Goal: Information Seeking & Learning: Find specific page/section

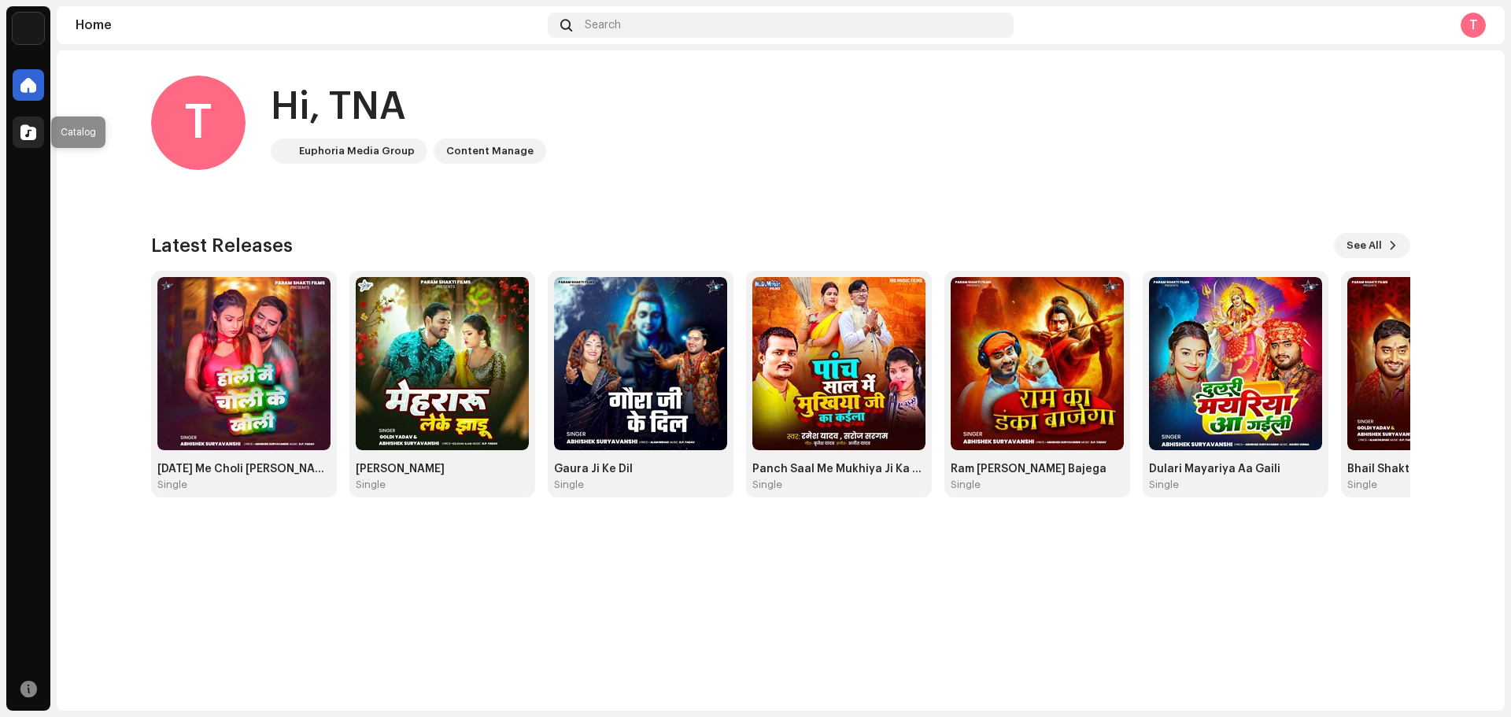
click at [34, 138] on span at bounding box center [28, 132] width 16 height 13
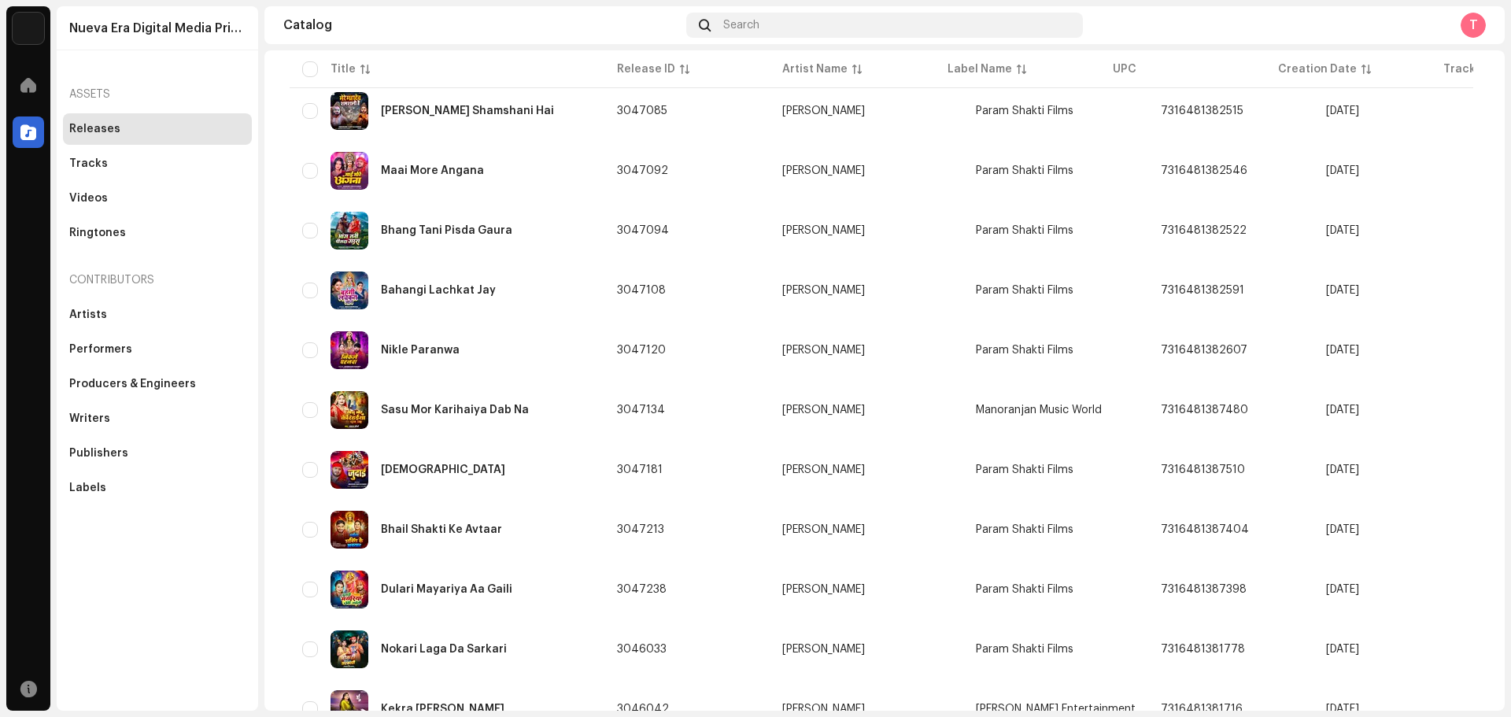
scroll to position [1018, 0]
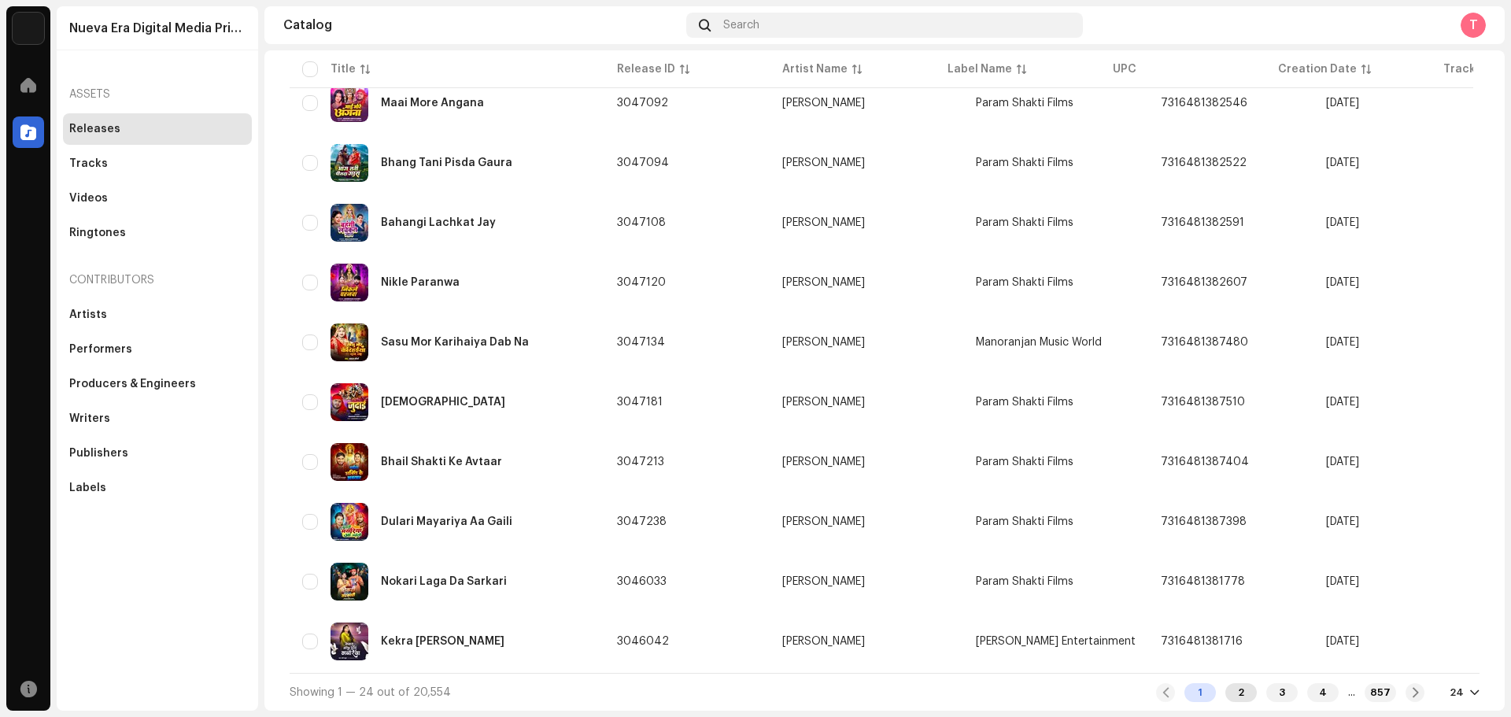
click at [1225, 696] on div "2" at bounding box center [1240, 692] width 31 height 19
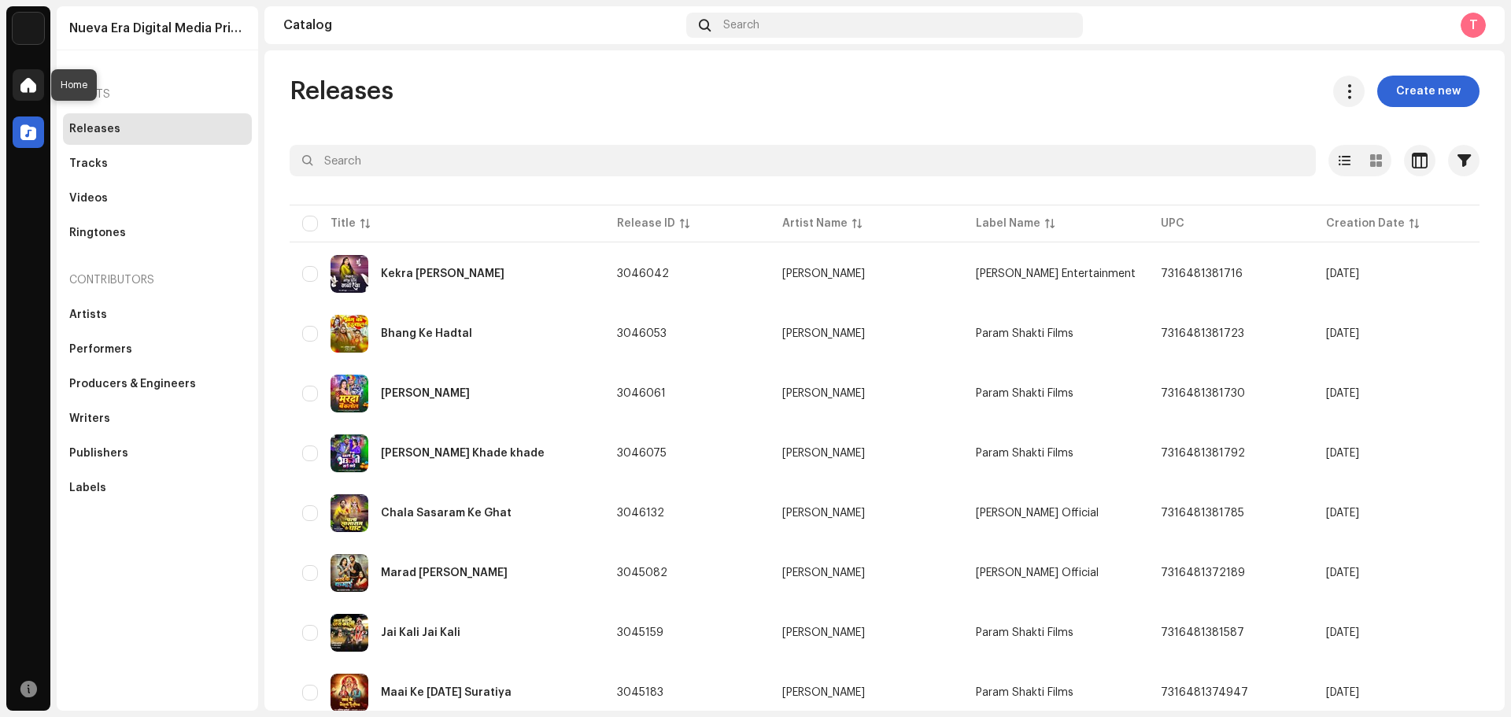
click at [31, 89] on span at bounding box center [28, 85] width 16 height 13
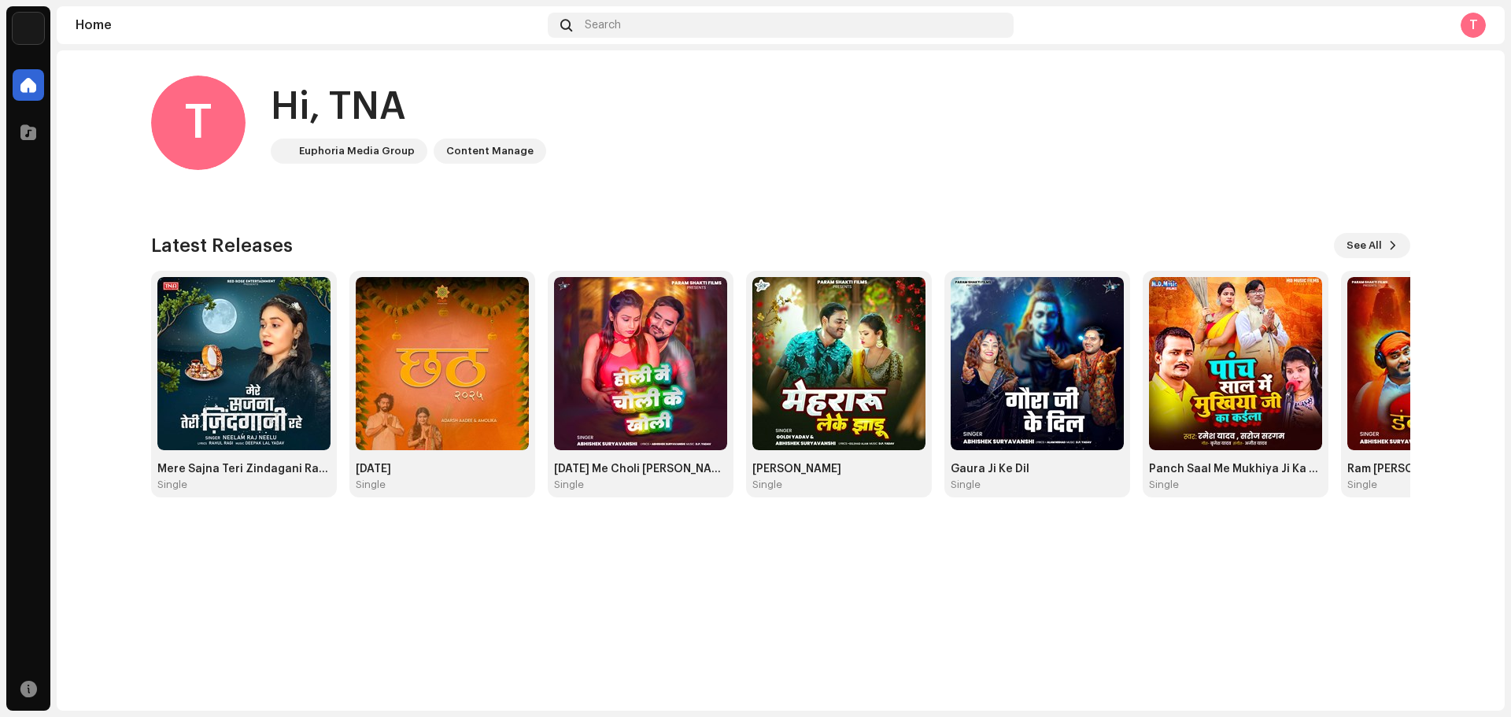
click at [554, 155] on div "T Hi, TNA Euphoria Media Group Content Manage" at bounding box center [780, 123] width 1259 height 94
click at [1369, 241] on span "See All" at bounding box center [1363, 245] width 35 height 31
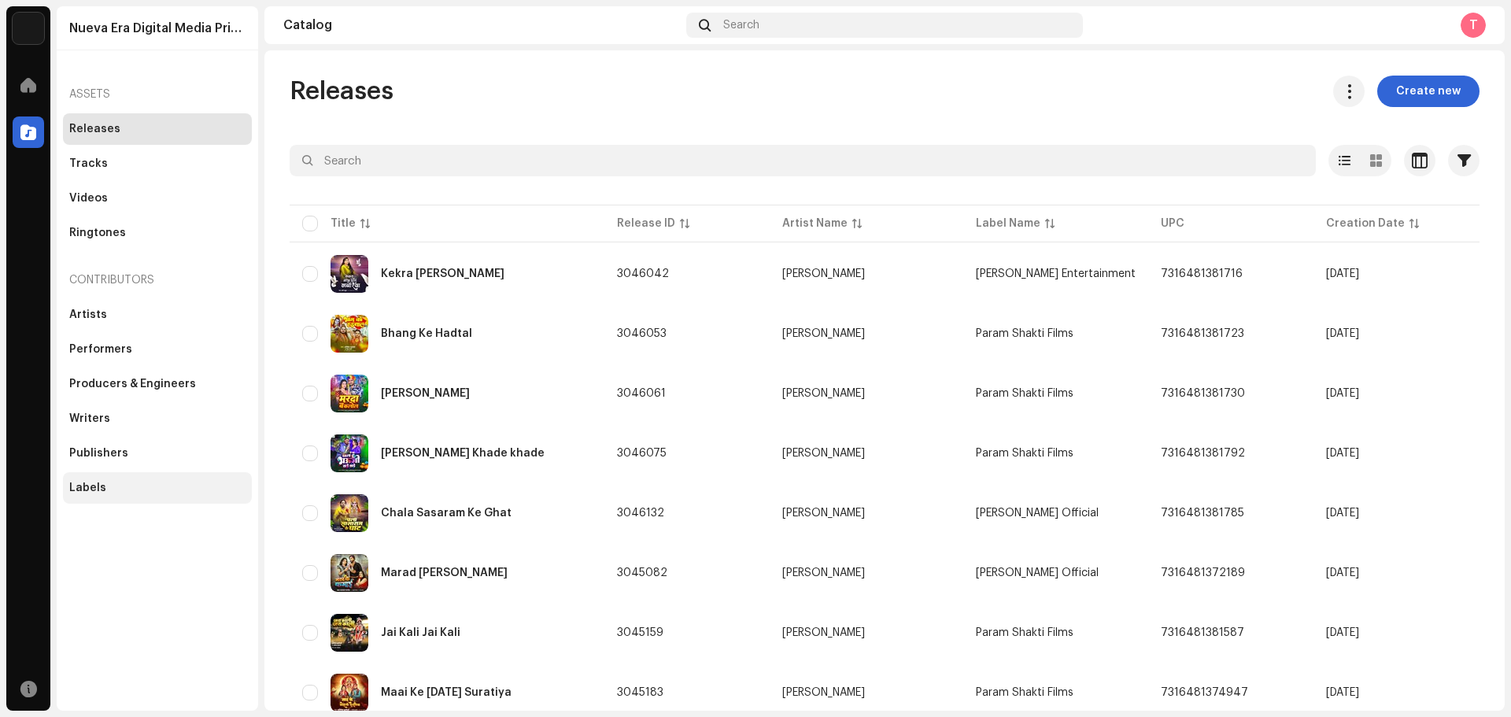
click at [110, 483] on div "Labels" at bounding box center [157, 488] width 176 height 13
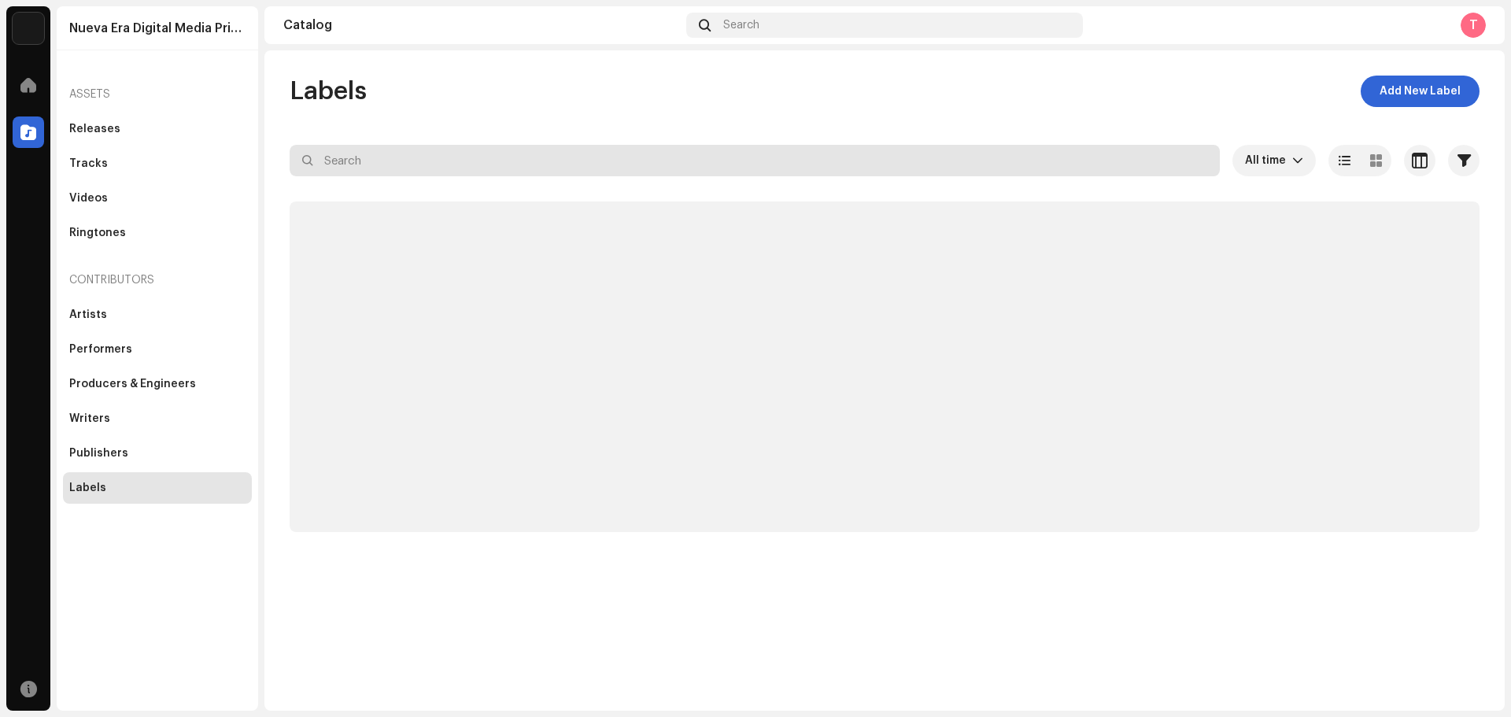
click at [386, 148] on input "text" at bounding box center [755, 160] width 930 height 31
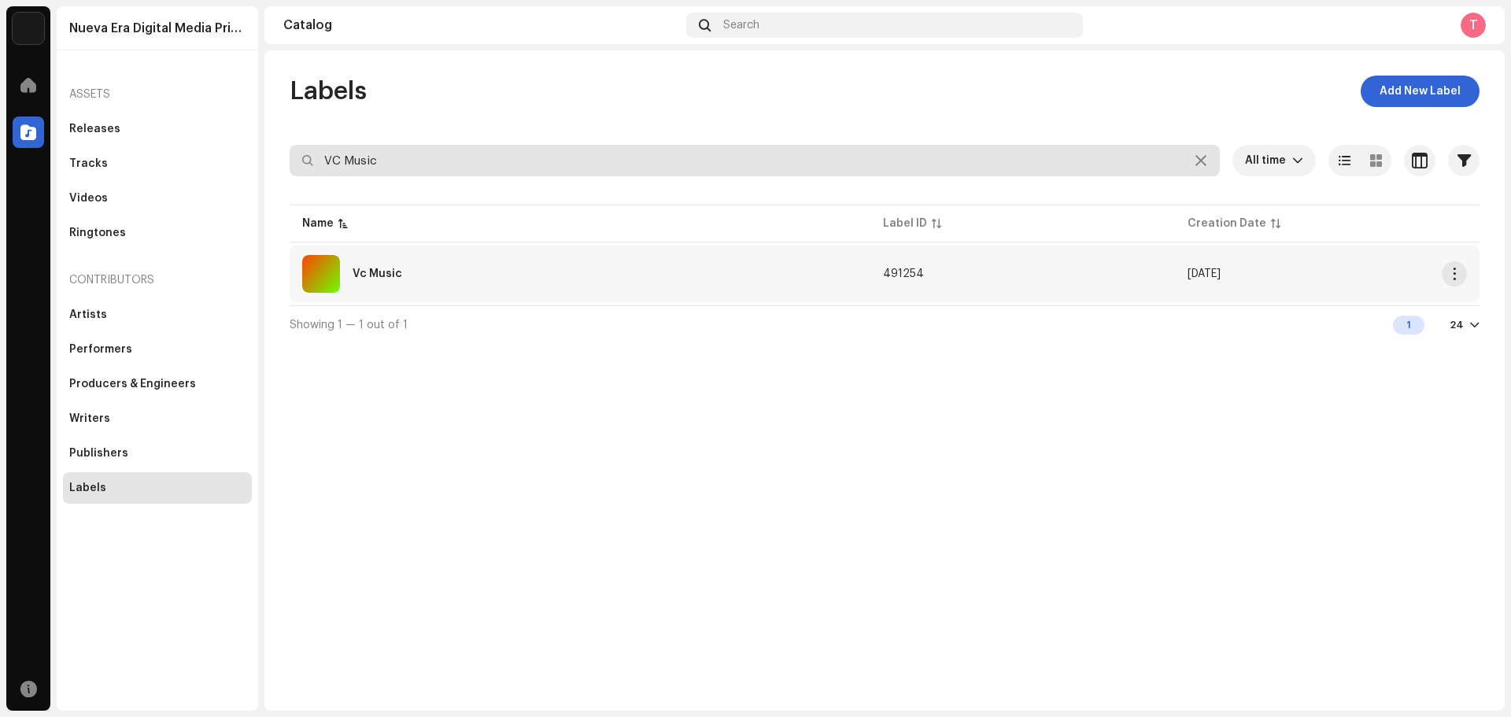
type input "VC Music"
click at [430, 275] on div "Vc Music" at bounding box center [580, 274] width 556 height 38
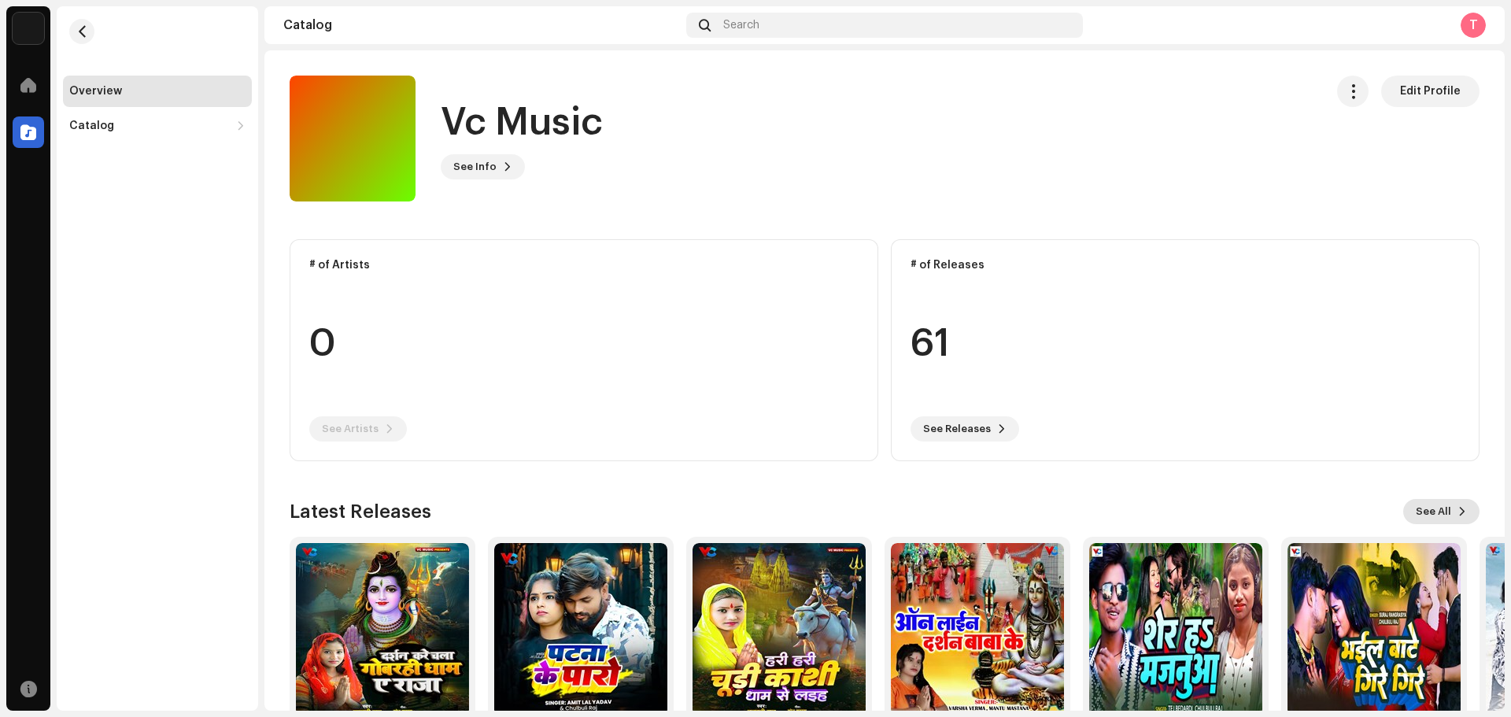
click at [1442, 512] on button "See All" at bounding box center [1441, 511] width 76 height 25
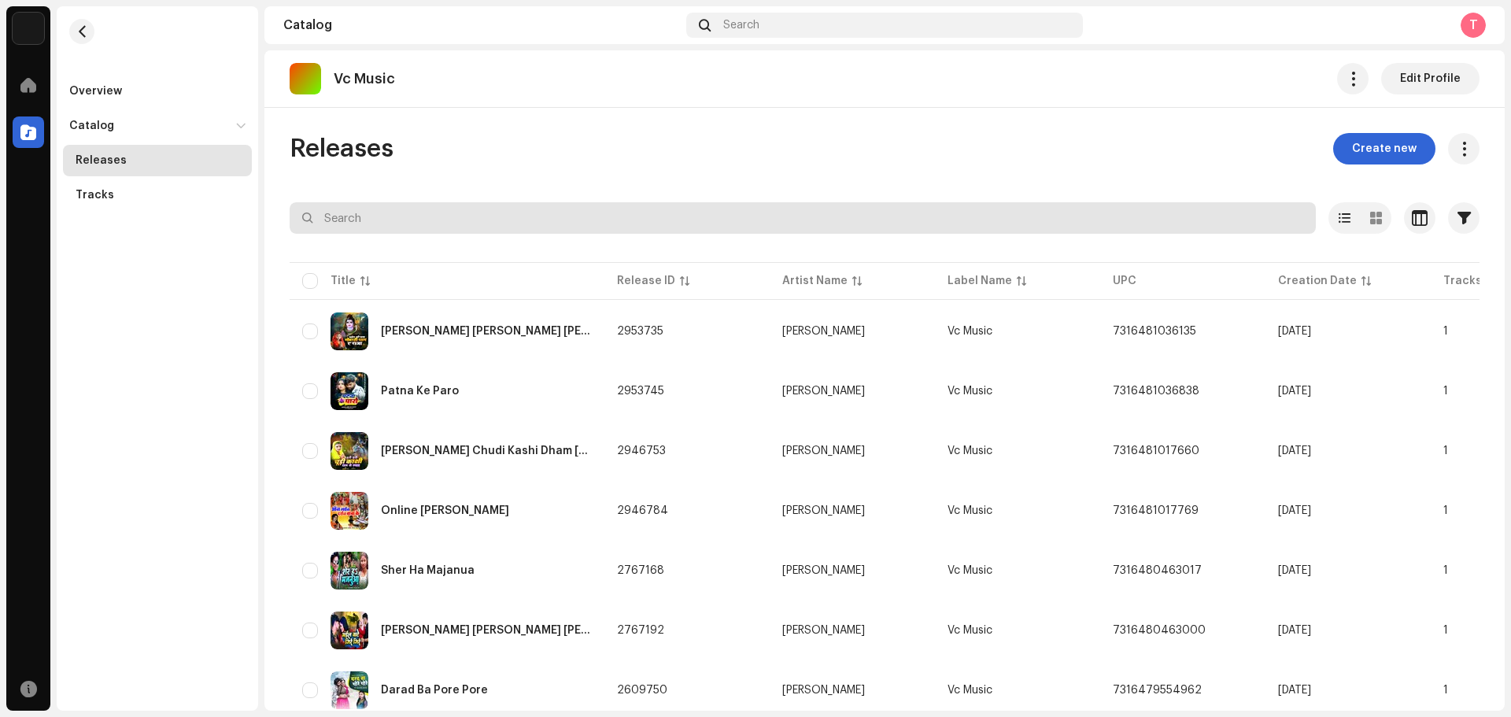
click at [412, 209] on input "text" at bounding box center [803, 217] width 1026 height 31
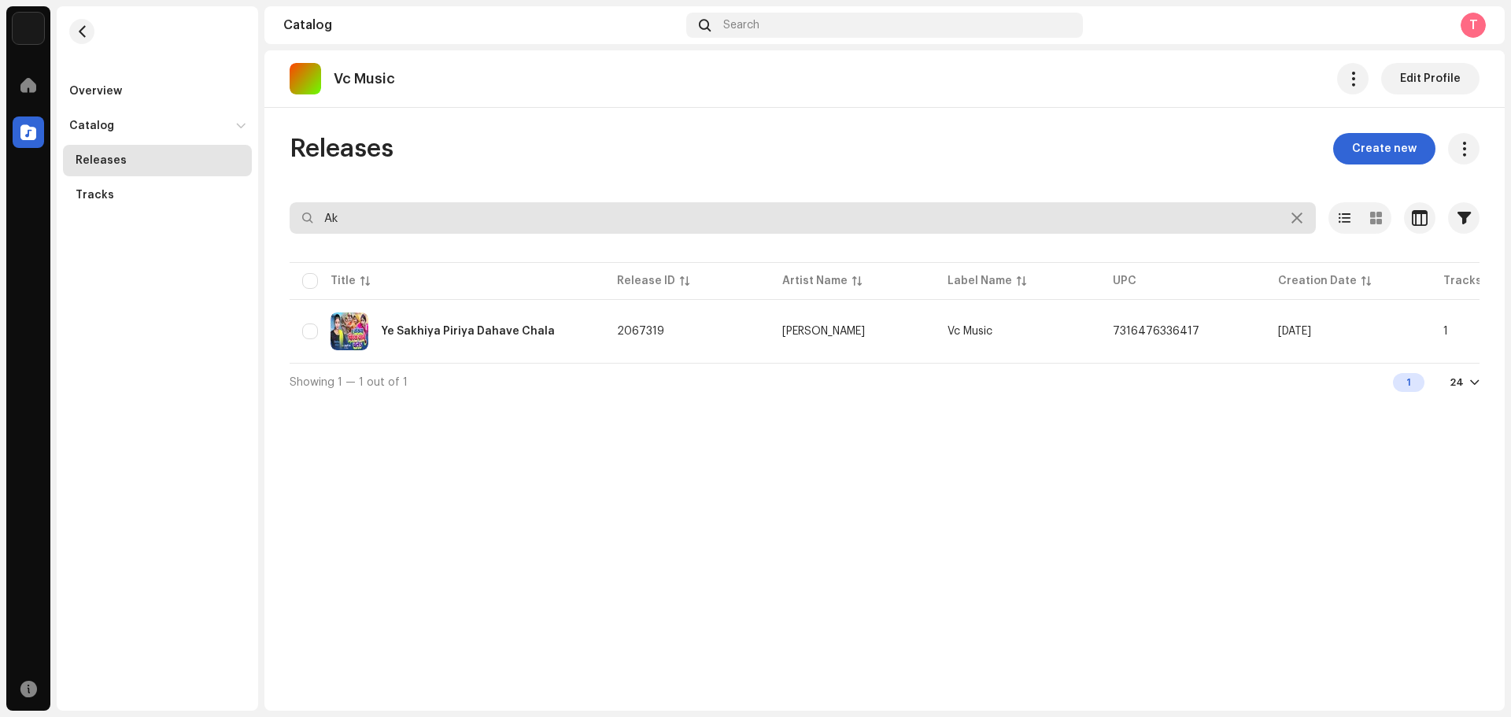
type input "A"
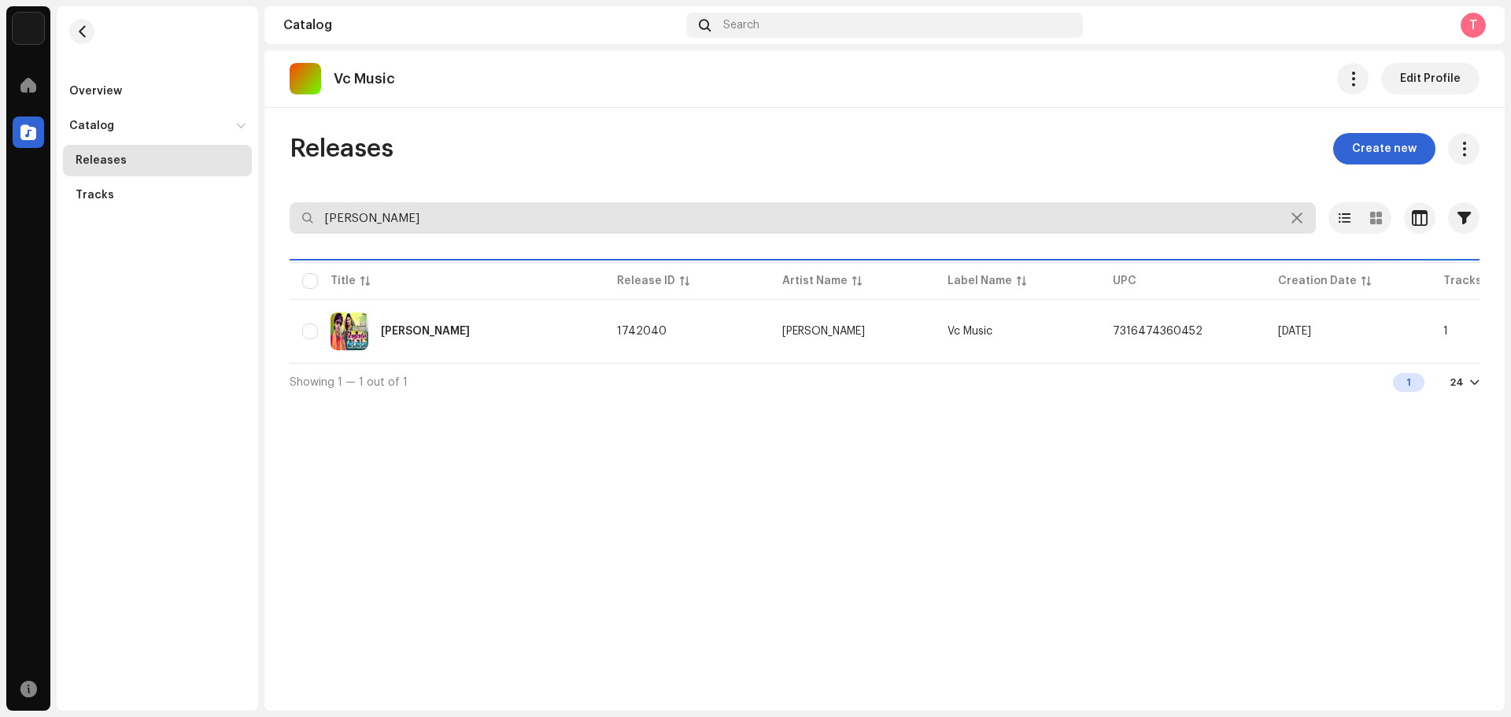
type input "[PERSON_NAME]"
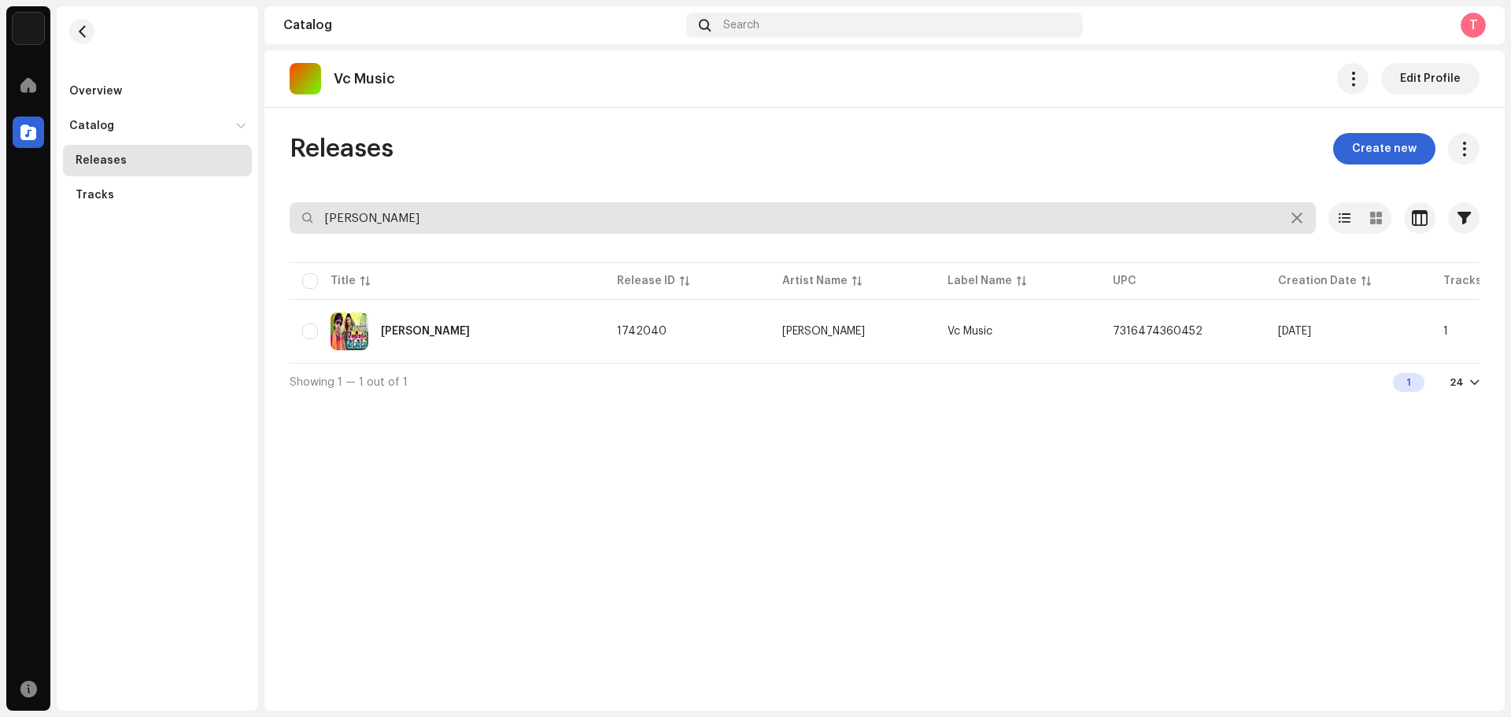
drag, startPoint x: 427, startPoint y: 216, endPoint x: 201, endPoint y: 212, distance: 225.9
click at [205, 212] on div "Nueva Era Digital Media Private Limited Home Catalog Resources Overview Catalog…" at bounding box center [755, 358] width 1511 height 717
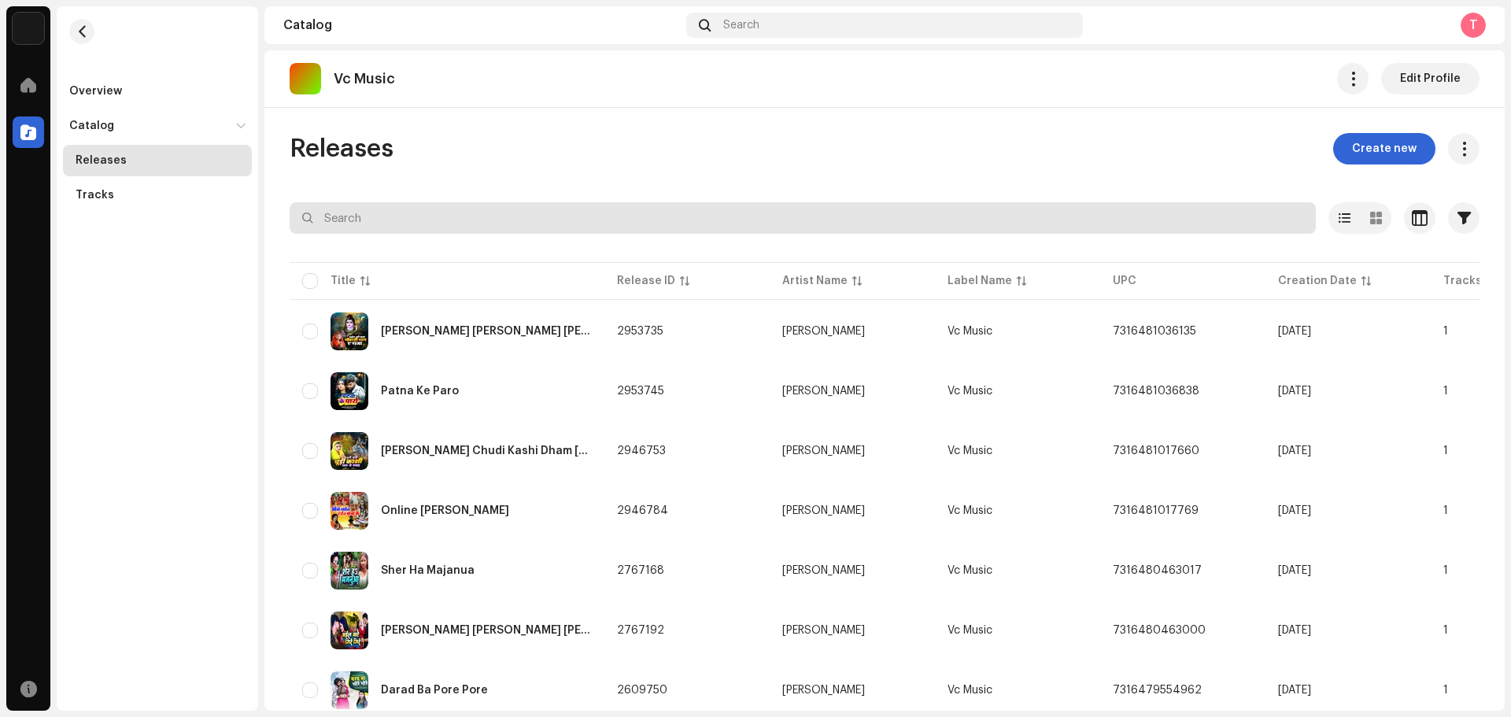
click at [365, 212] on input "text" at bounding box center [803, 217] width 1026 height 31
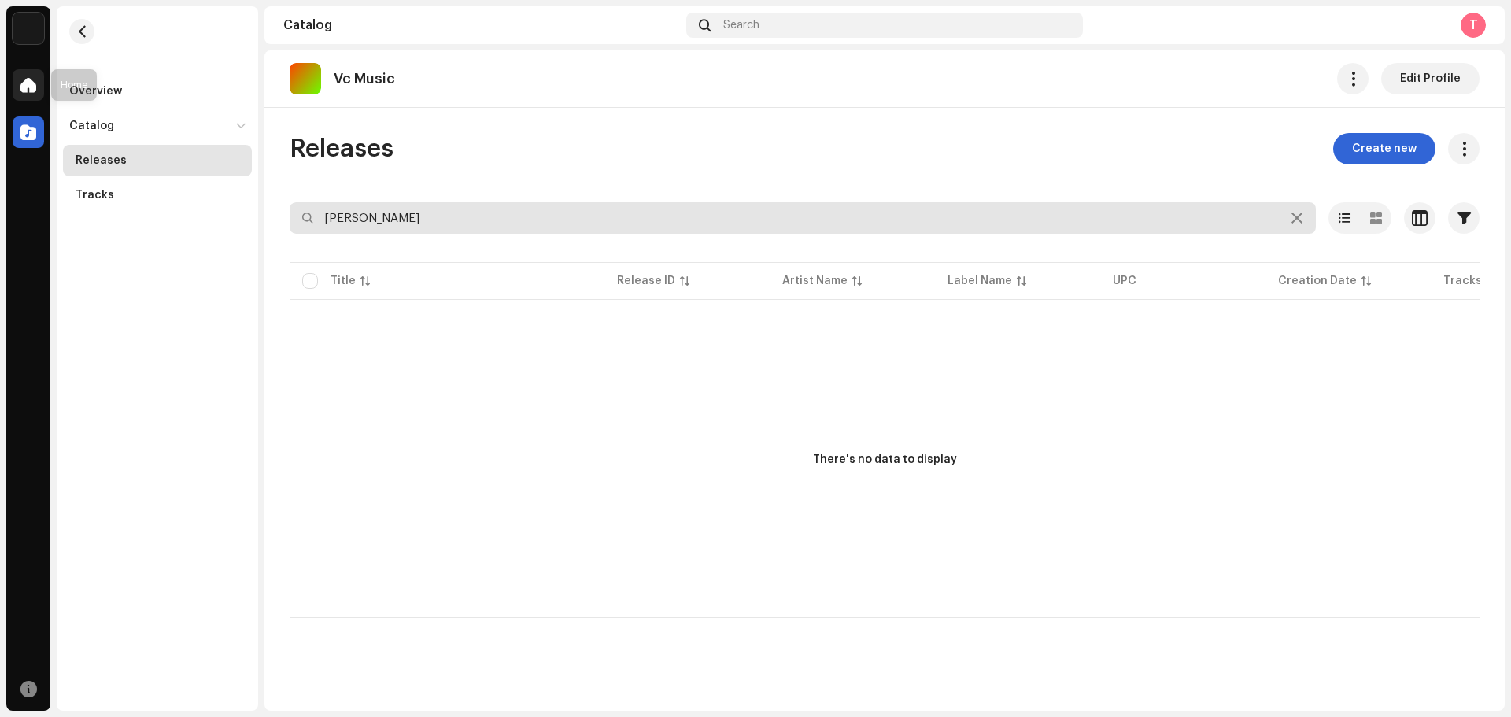
type input "[PERSON_NAME]"
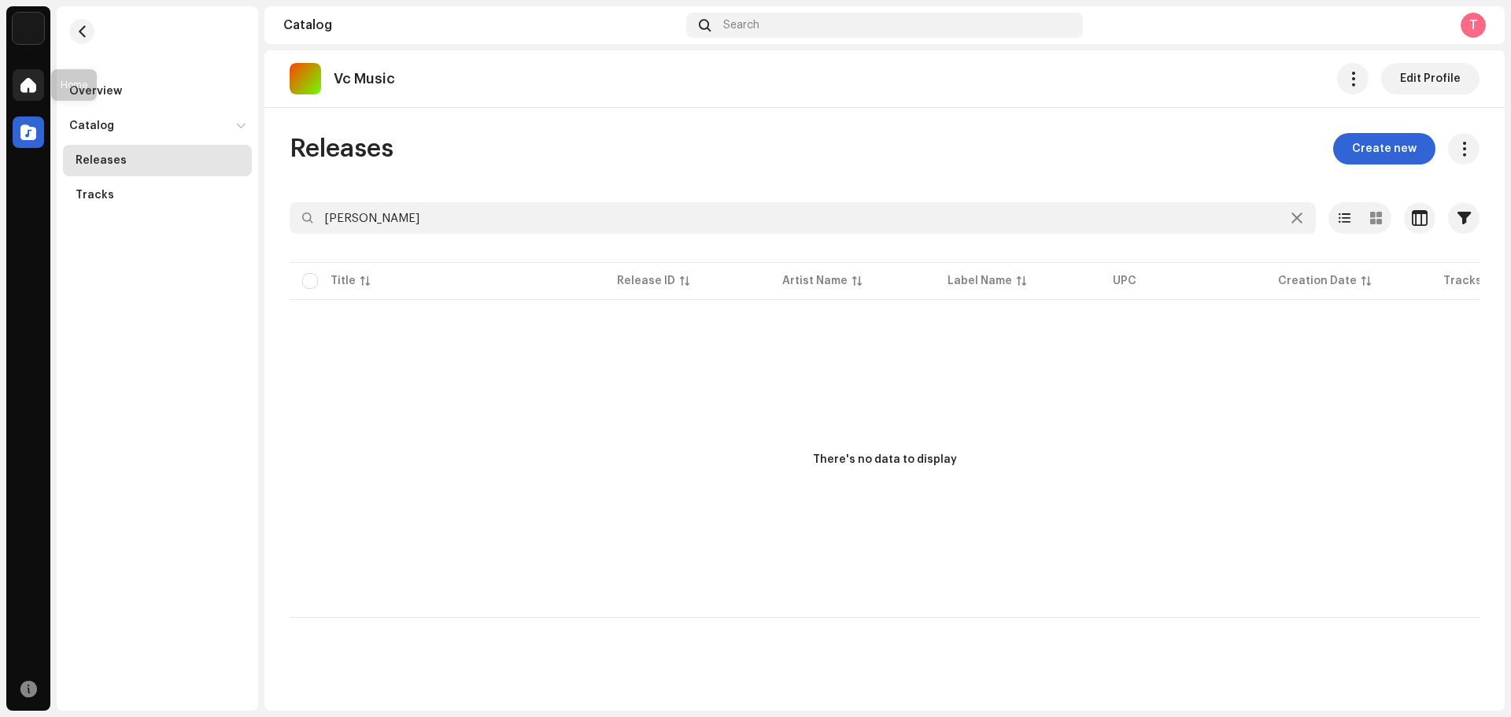
click at [26, 83] on span at bounding box center [28, 85] width 16 height 13
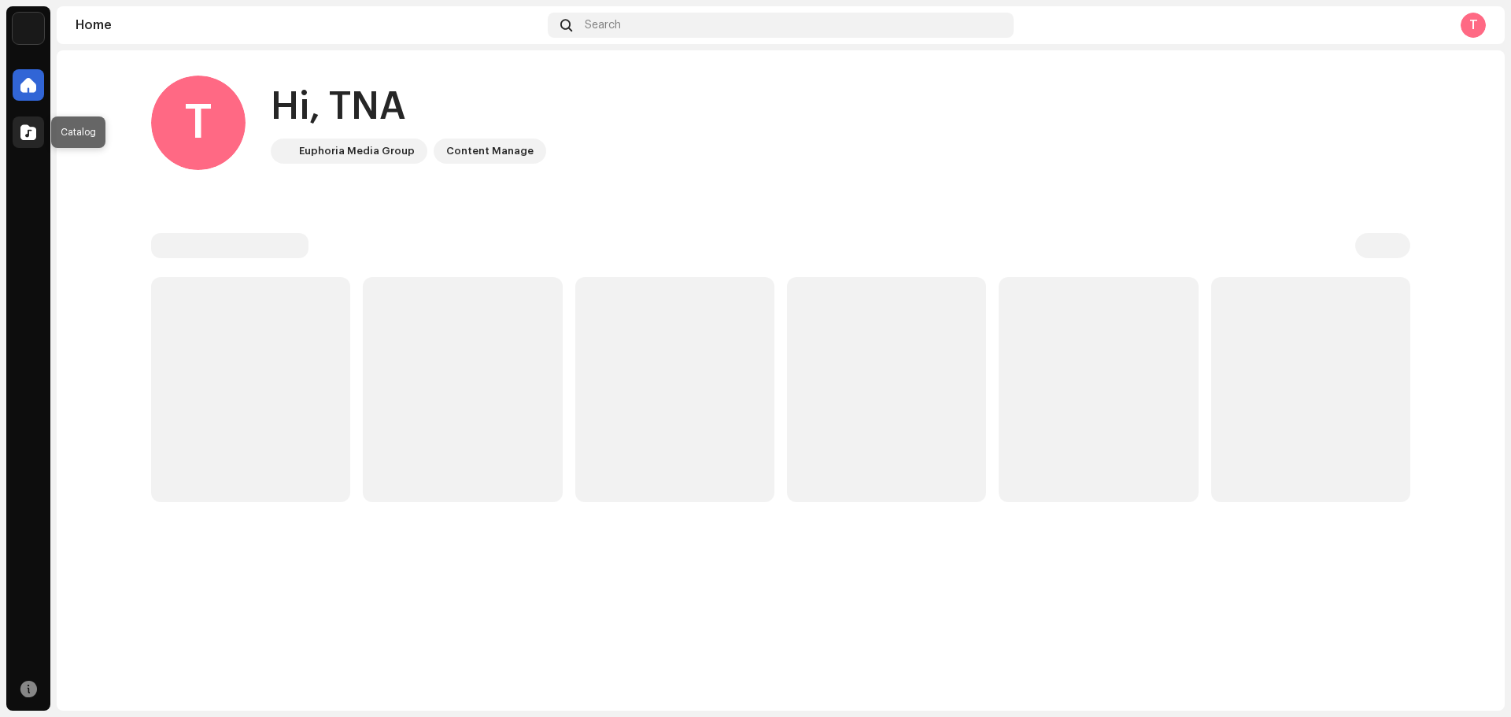
click at [28, 124] on div at bounding box center [28, 131] width 31 height 31
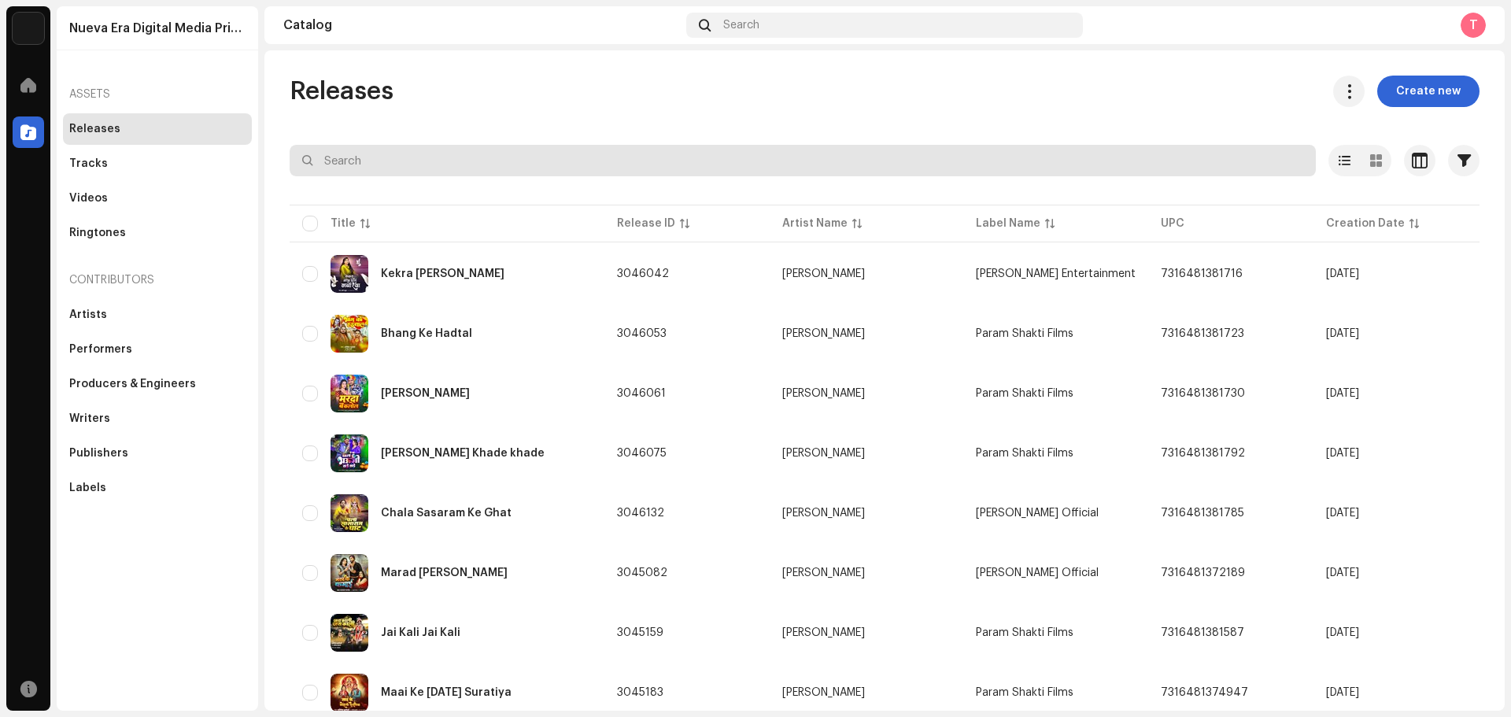
click at [386, 156] on input "text" at bounding box center [803, 160] width 1026 height 31
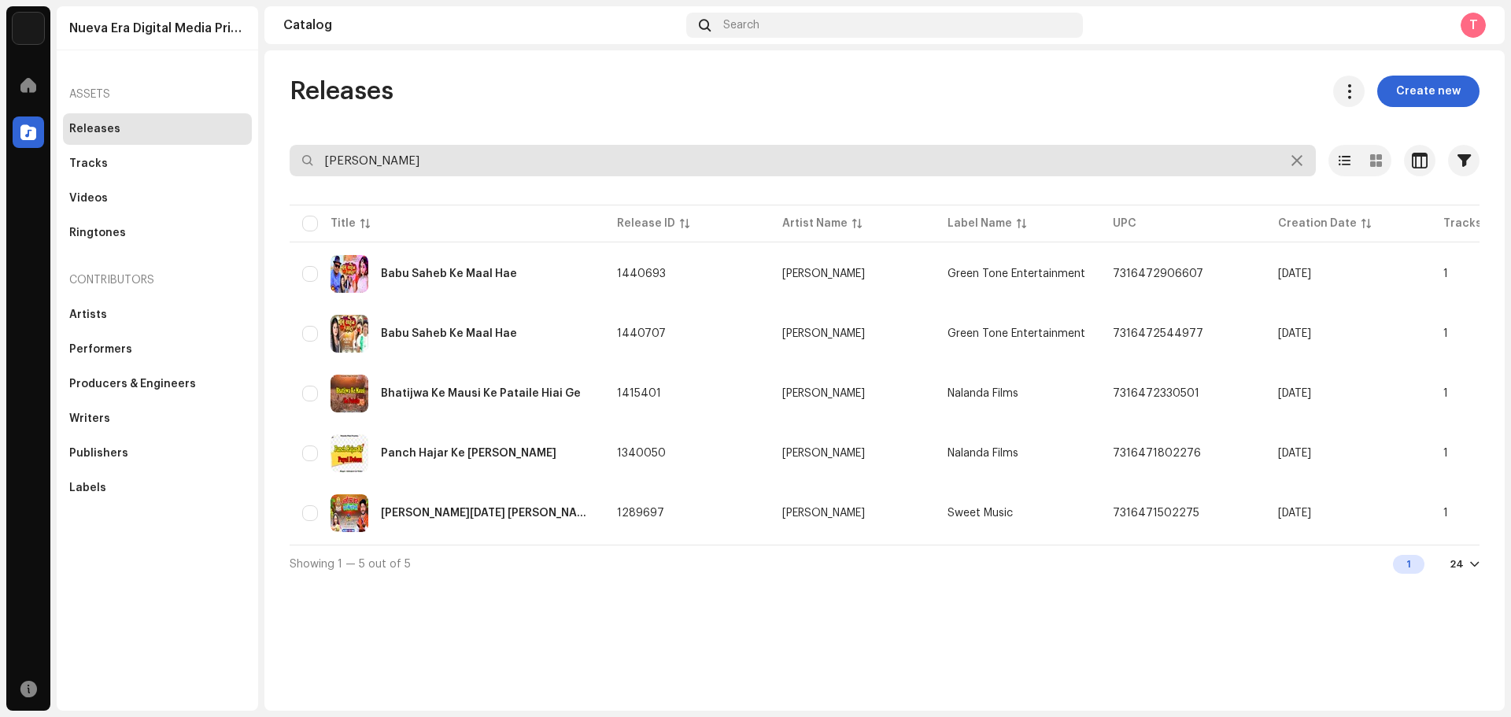
type input "[PERSON_NAME]"
